Goal: Transaction & Acquisition: Purchase product/service

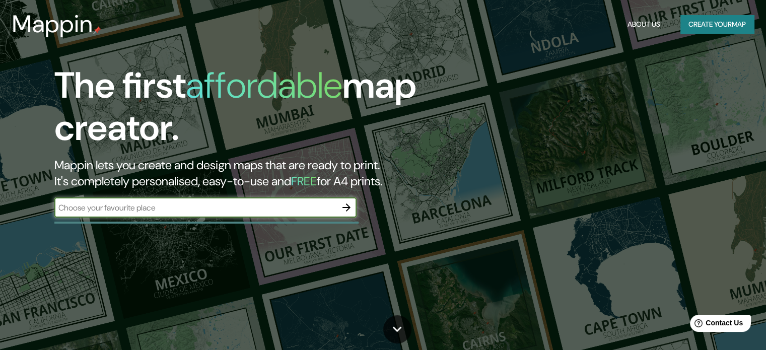
click at [722, 21] on button "Create your map" at bounding box center [717, 24] width 74 height 19
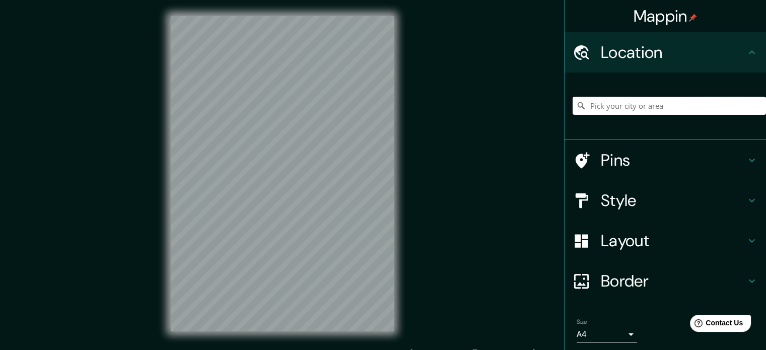
click at [614, 109] on input "Pick your city or area" at bounding box center [668, 106] width 193 height 18
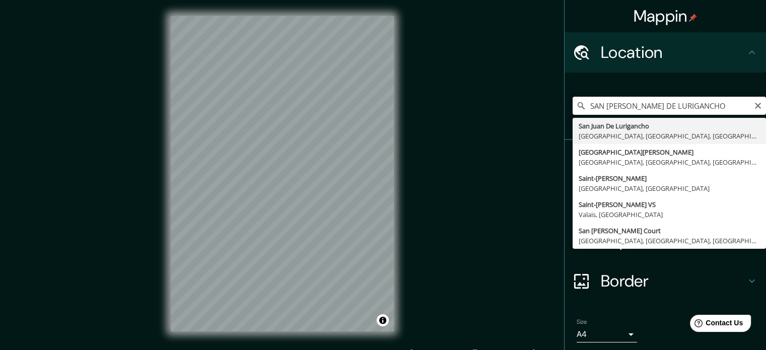
type input "San [PERSON_NAME] De Lurigancho, [GEOGRAPHIC_DATA], [GEOGRAPHIC_DATA], [GEOGRAP…"
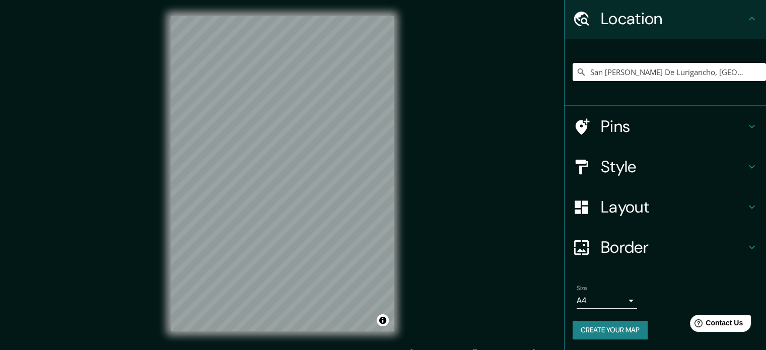
scroll to position [34, 0]
click at [614, 171] on h4 "Style" at bounding box center [673, 166] width 145 height 20
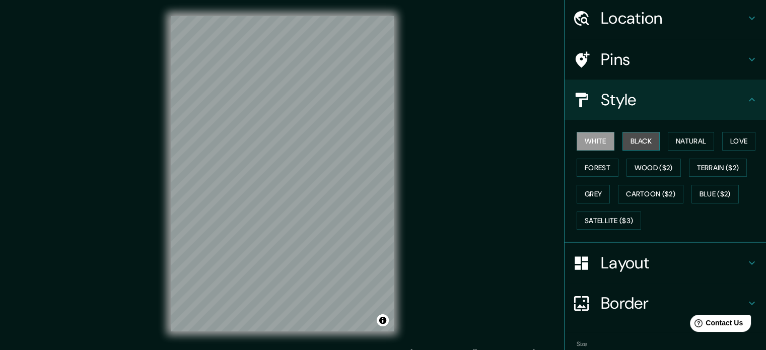
click at [636, 138] on button "Black" at bounding box center [641, 141] width 38 height 19
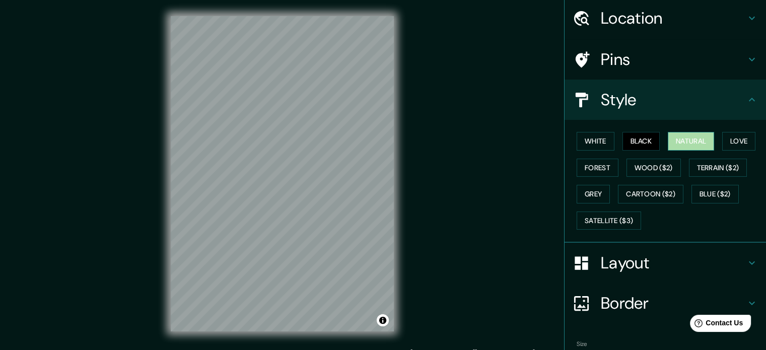
click at [677, 134] on button "Natural" at bounding box center [691, 141] width 46 height 19
click at [730, 140] on button "Love" at bounding box center [738, 141] width 33 height 19
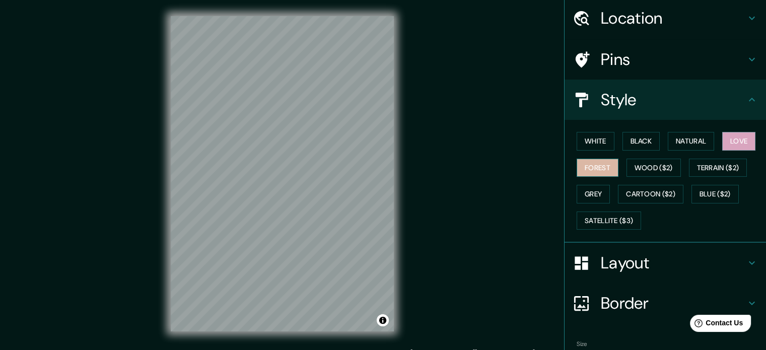
click at [598, 165] on button "Forest" at bounding box center [597, 168] width 42 height 19
click at [637, 171] on button "Wood ($2)" at bounding box center [653, 168] width 54 height 19
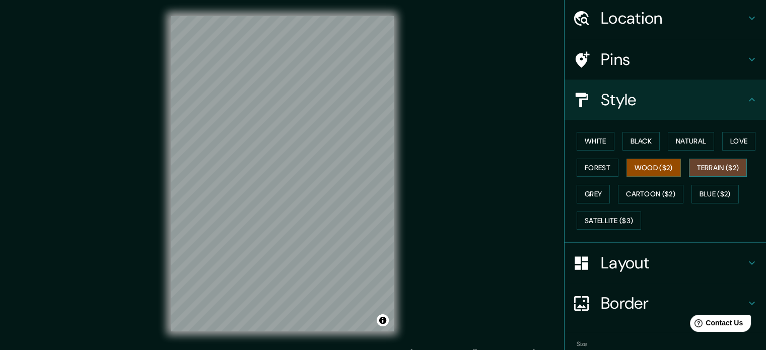
click at [731, 165] on button "Terrain ($2)" at bounding box center [718, 168] width 58 height 19
click at [693, 192] on button "Blue ($2)" at bounding box center [714, 194] width 47 height 19
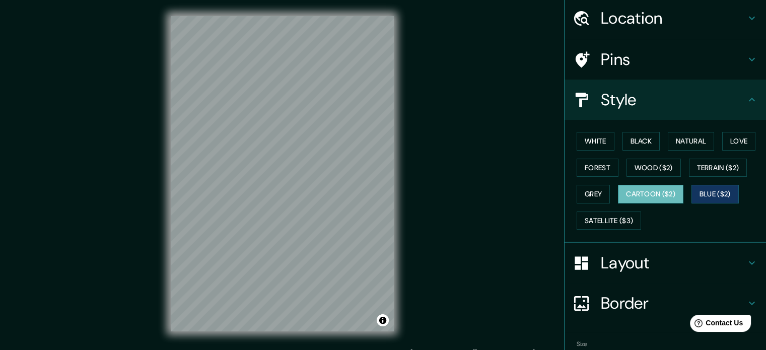
click at [648, 197] on button "Cartoon ($2)" at bounding box center [650, 194] width 65 height 19
click at [577, 189] on button "Grey" at bounding box center [592, 194] width 33 height 19
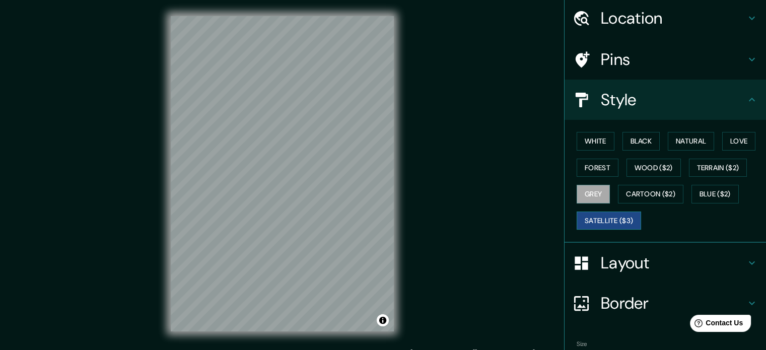
click at [600, 224] on button "Satellite ($3)" at bounding box center [608, 220] width 64 height 19
click at [592, 140] on button "White" at bounding box center [595, 141] width 38 height 19
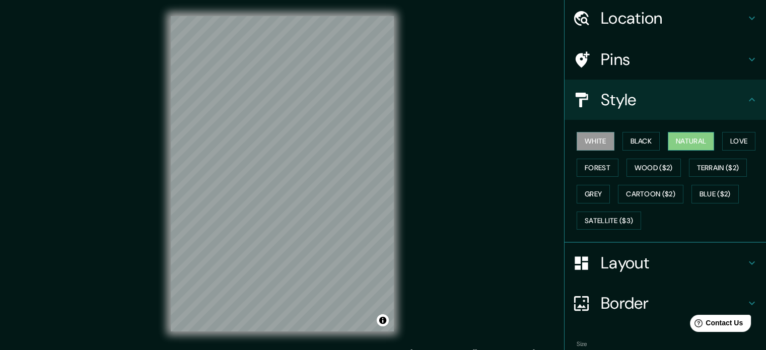
click at [686, 138] on button "Natural" at bounding box center [691, 141] width 46 height 19
click at [586, 130] on div "White Black Natural Love Forest Wood ($2) Terrain ($2) Grey Cartoon ($2) Blue (…" at bounding box center [668, 181] width 193 height 106
click at [584, 140] on button "White" at bounding box center [595, 141] width 38 height 19
click at [630, 135] on button "Black" at bounding box center [641, 141] width 38 height 19
click at [683, 132] on button "Natural" at bounding box center [691, 141] width 46 height 19
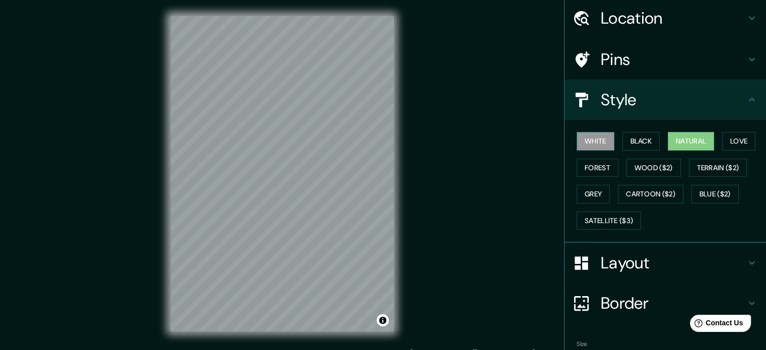
click at [604, 139] on button "White" at bounding box center [595, 141] width 38 height 19
